Goal: Task Accomplishment & Management: Manage account settings

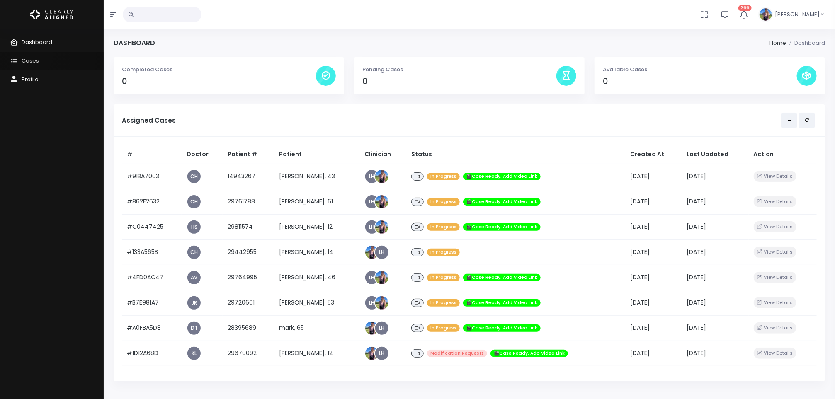
click at [31, 57] on span "Cases" at bounding box center [30, 61] width 17 height 8
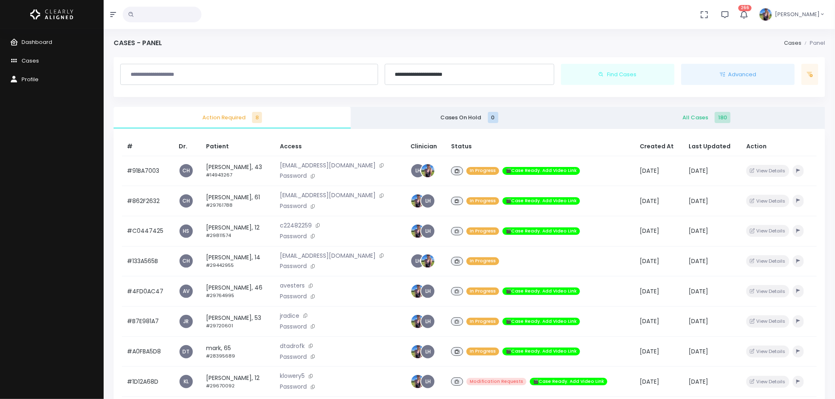
click at [697, 117] on span "All Cases 180" at bounding box center [706, 118] width 224 height 8
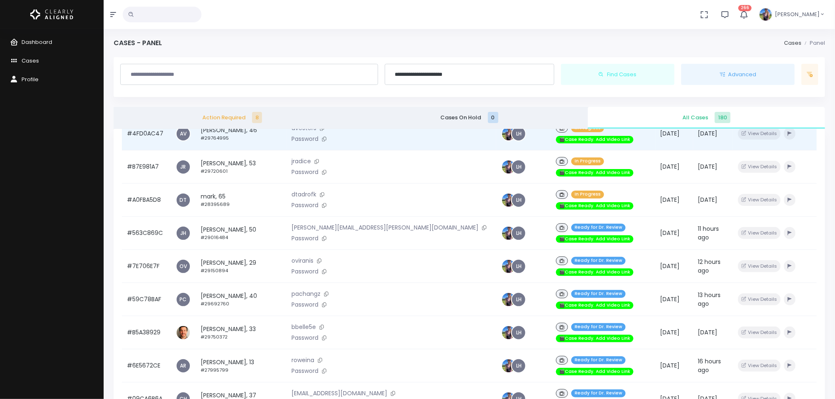
scroll to position [178, 0]
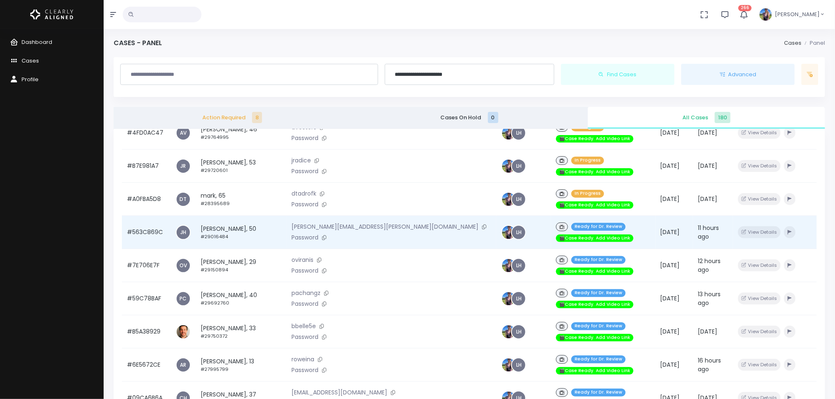
click at [234, 216] on td "[PERSON_NAME], 50 #29016484" at bounding box center [241, 232] width 91 height 33
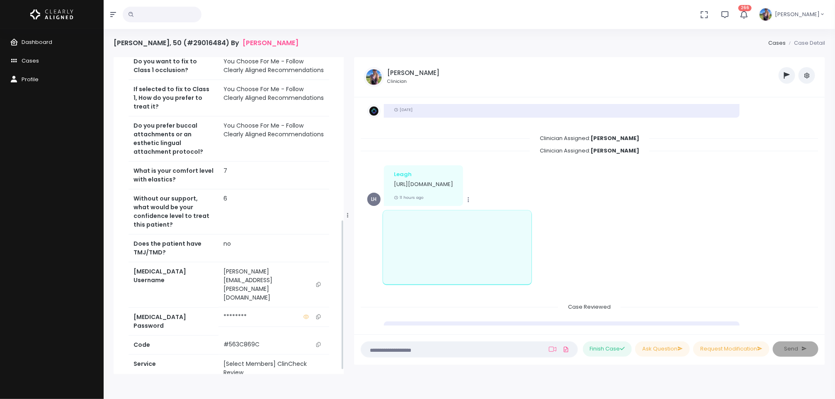
scroll to position [349, 0]
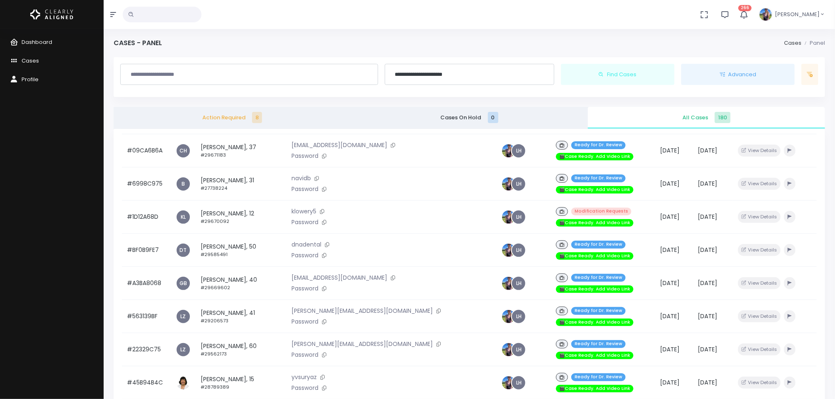
scroll to position [426, 0]
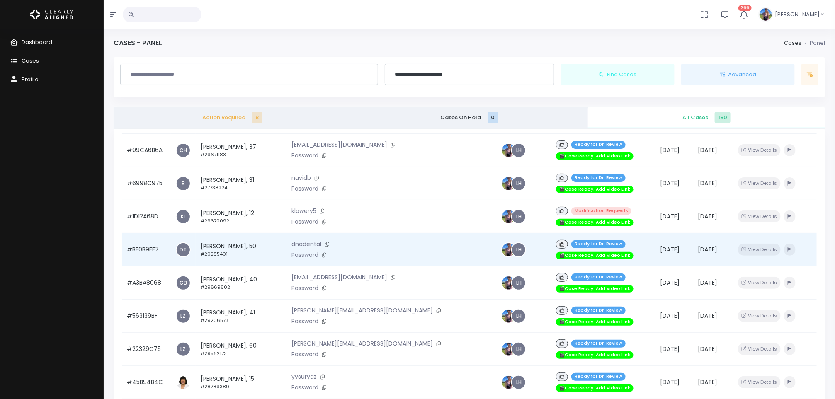
click at [218, 251] on small "#29585491" at bounding box center [214, 254] width 27 height 7
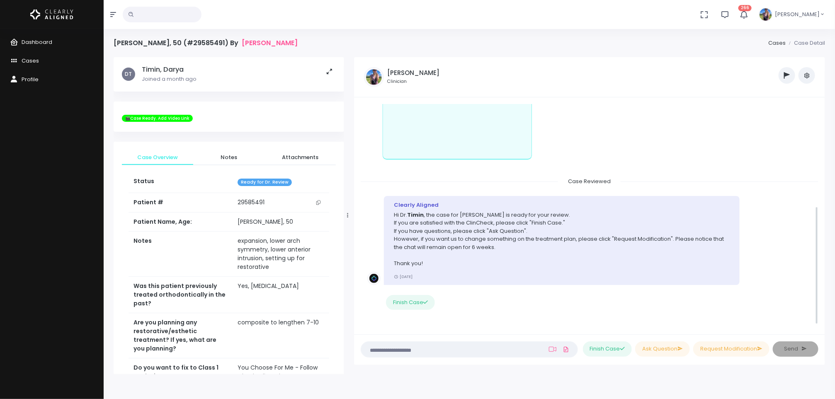
scroll to position [191, 0]
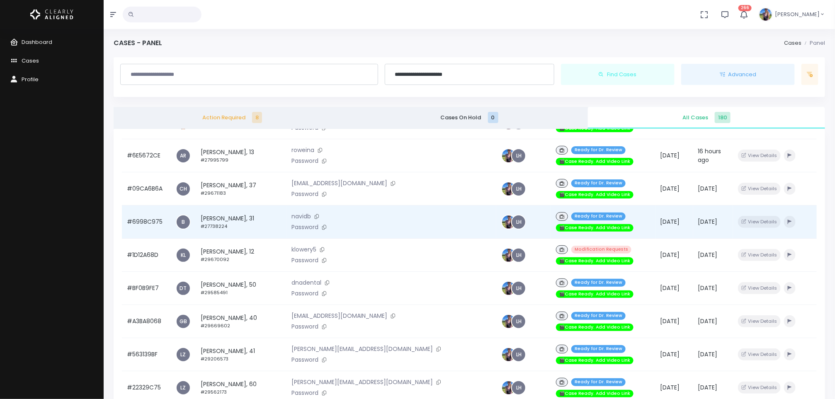
scroll to position [387, 0]
